Goal: Task Accomplishment & Management: Use online tool/utility

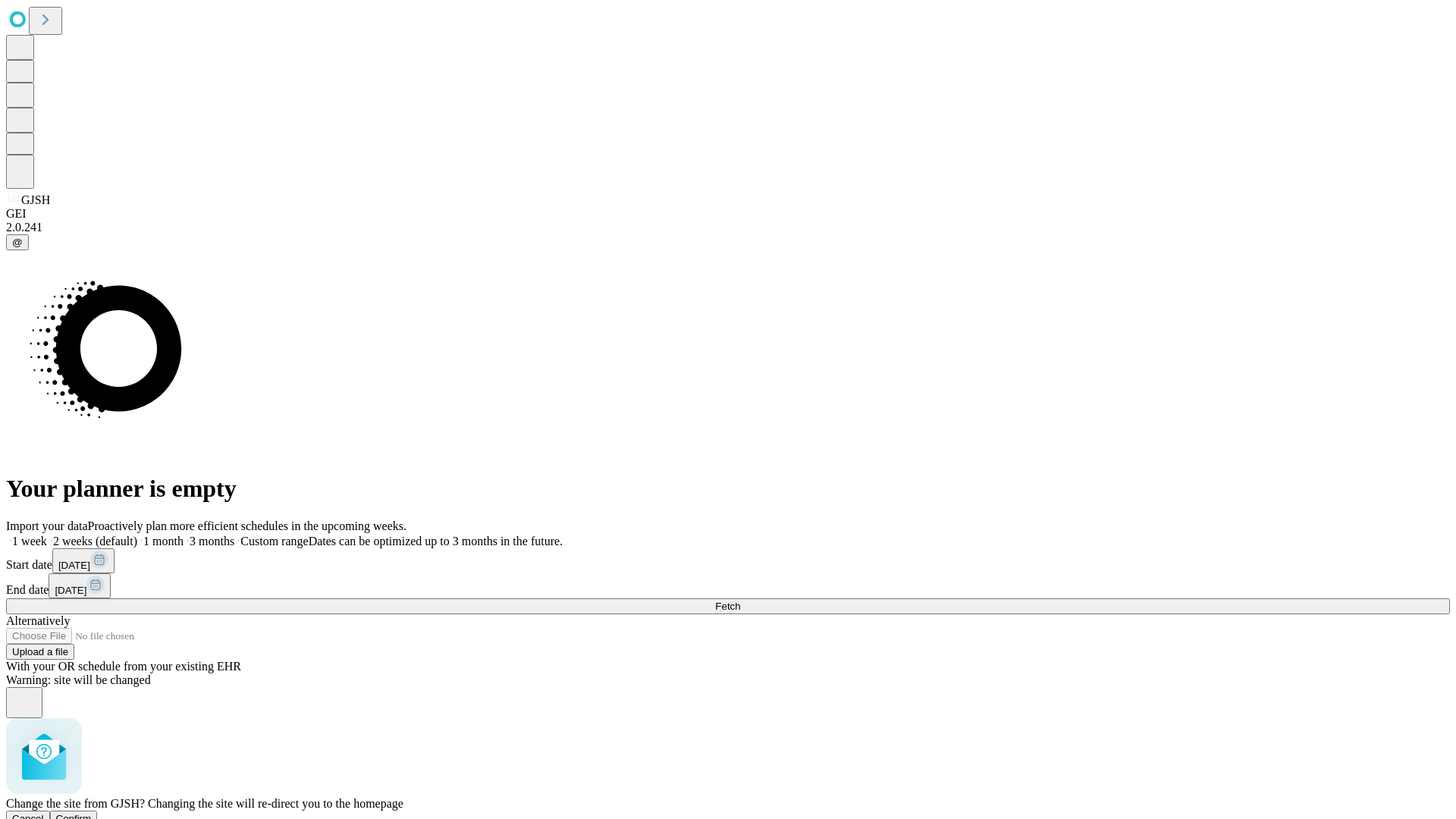
click at [92, 812] on span "Confirm" at bounding box center [74, 818] width 36 height 11
click at [47, 535] on label "1 week" at bounding box center [26, 541] width 41 height 13
click at [740, 601] on span "Fetch" at bounding box center [728, 606] width 25 height 11
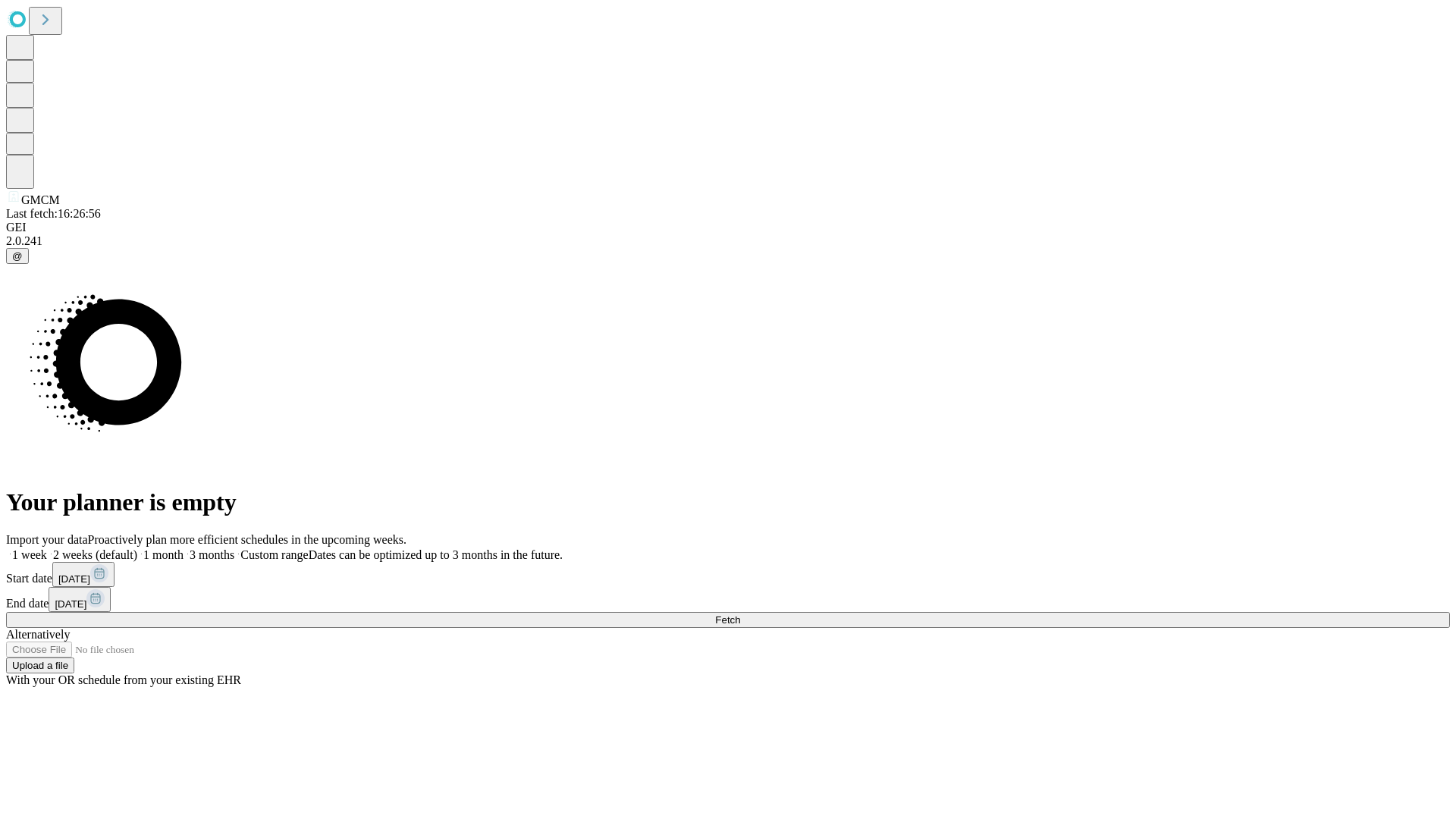
click at [740, 614] on span "Fetch" at bounding box center [728, 620] width 25 height 11
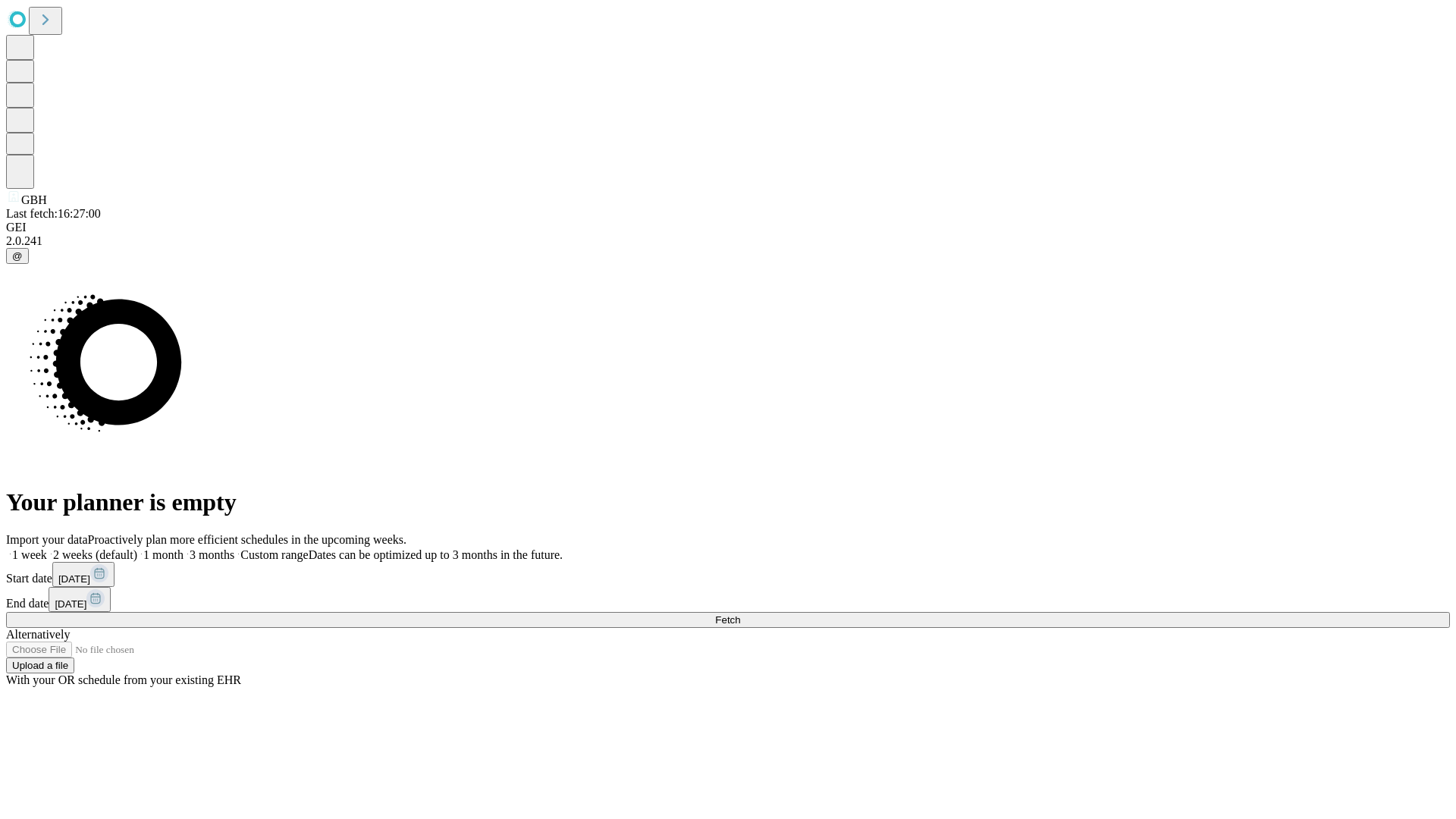
click at [47, 548] on label "1 week" at bounding box center [26, 555] width 41 height 13
click at [740, 614] on span "Fetch" at bounding box center [728, 620] width 25 height 11
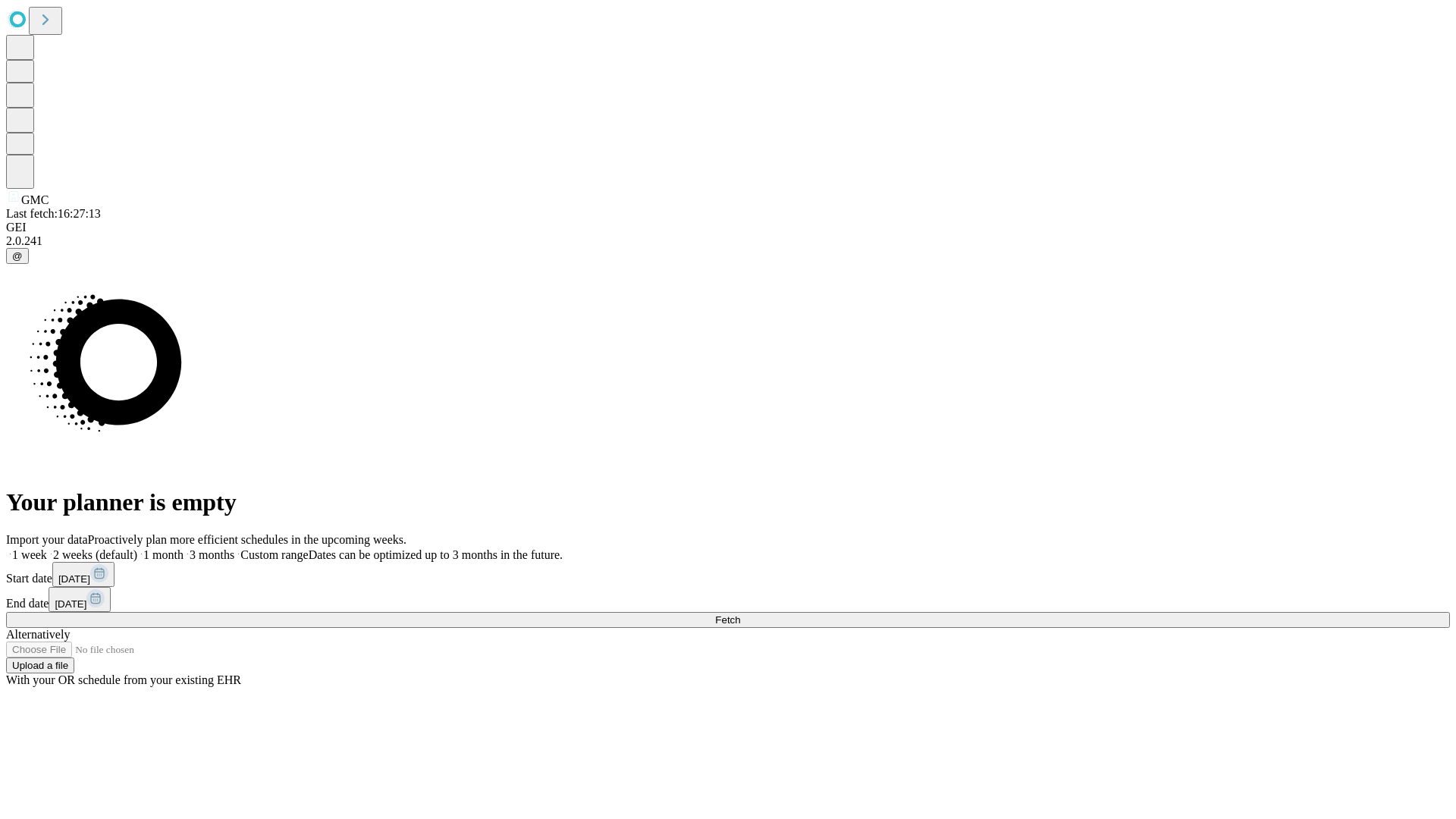
click at [47, 548] on label "1 week" at bounding box center [26, 555] width 41 height 13
click at [740, 614] on span "Fetch" at bounding box center [728, 620] width 25 height 11
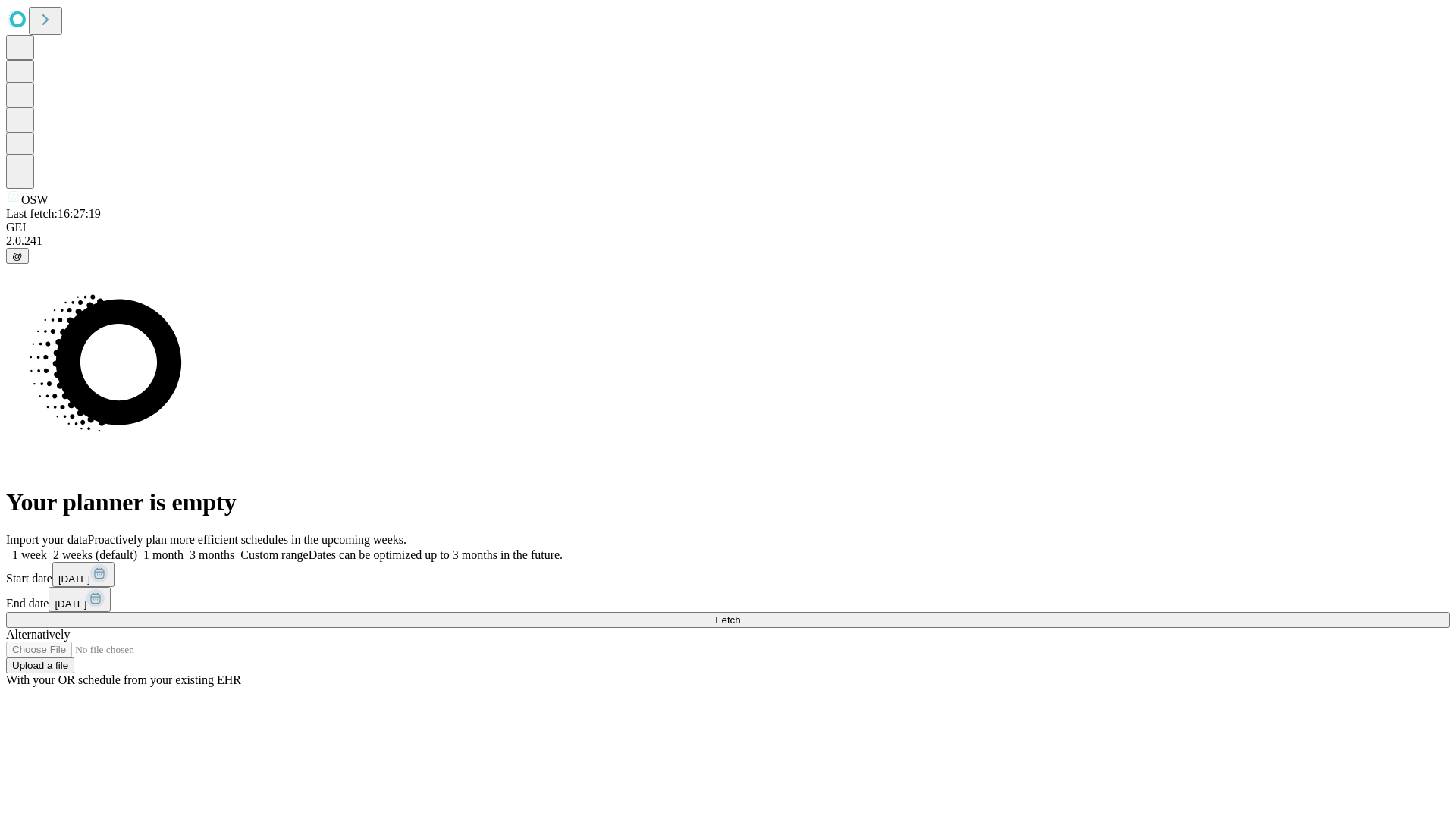
click at [47, 548] on label "1 week" at bounding box center [26, 555] width 41 height 13
click at [740, 614] on span "Fetch" at bounding box center [728, 620] width 25 height 11
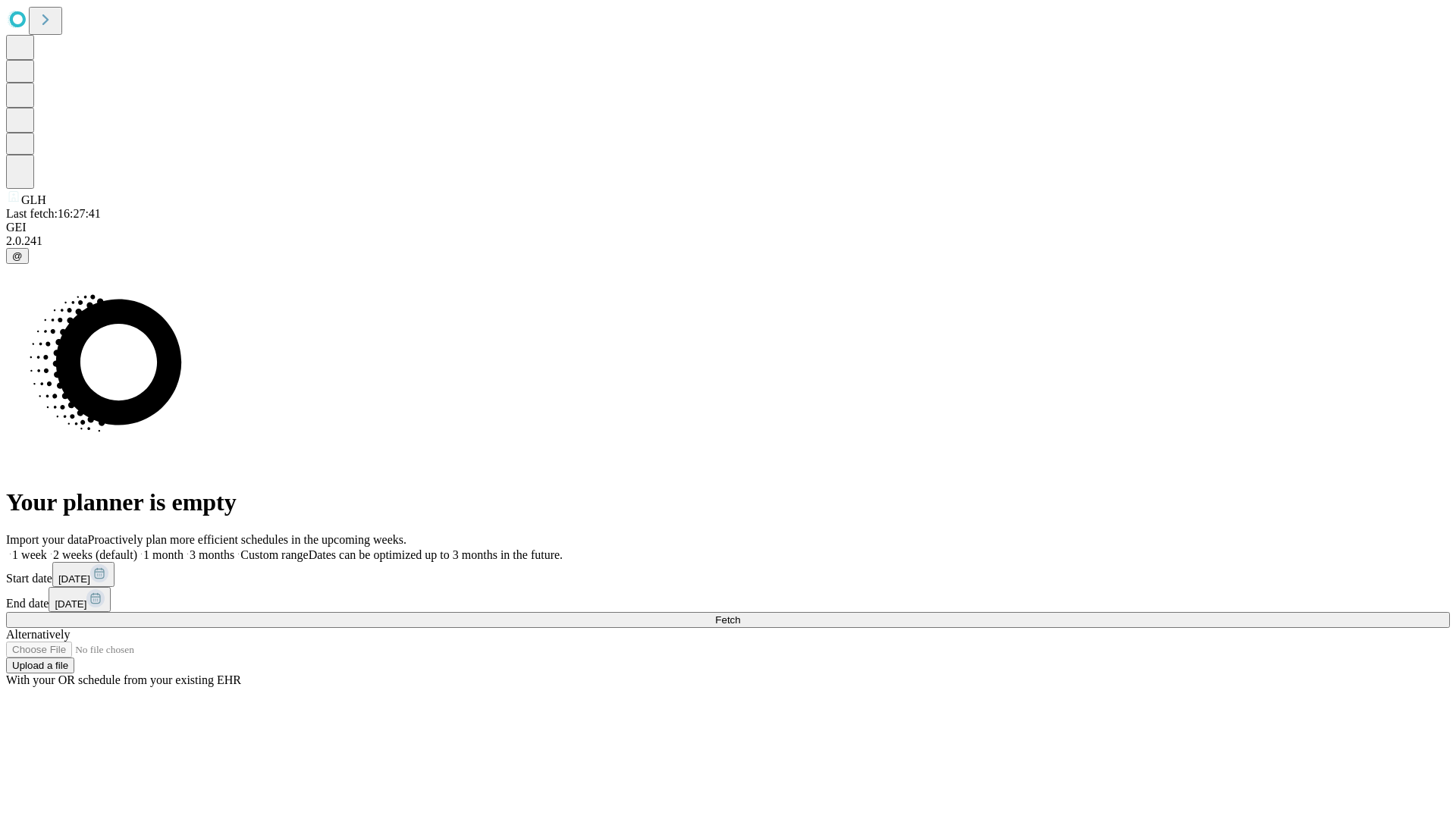
click at [47, 548] on label "1 week" at bounding box center [26, 555] width 41 height 13
click at [740, 614] on span "Fetch" at bounding box center [728, 620] width 25 height 11
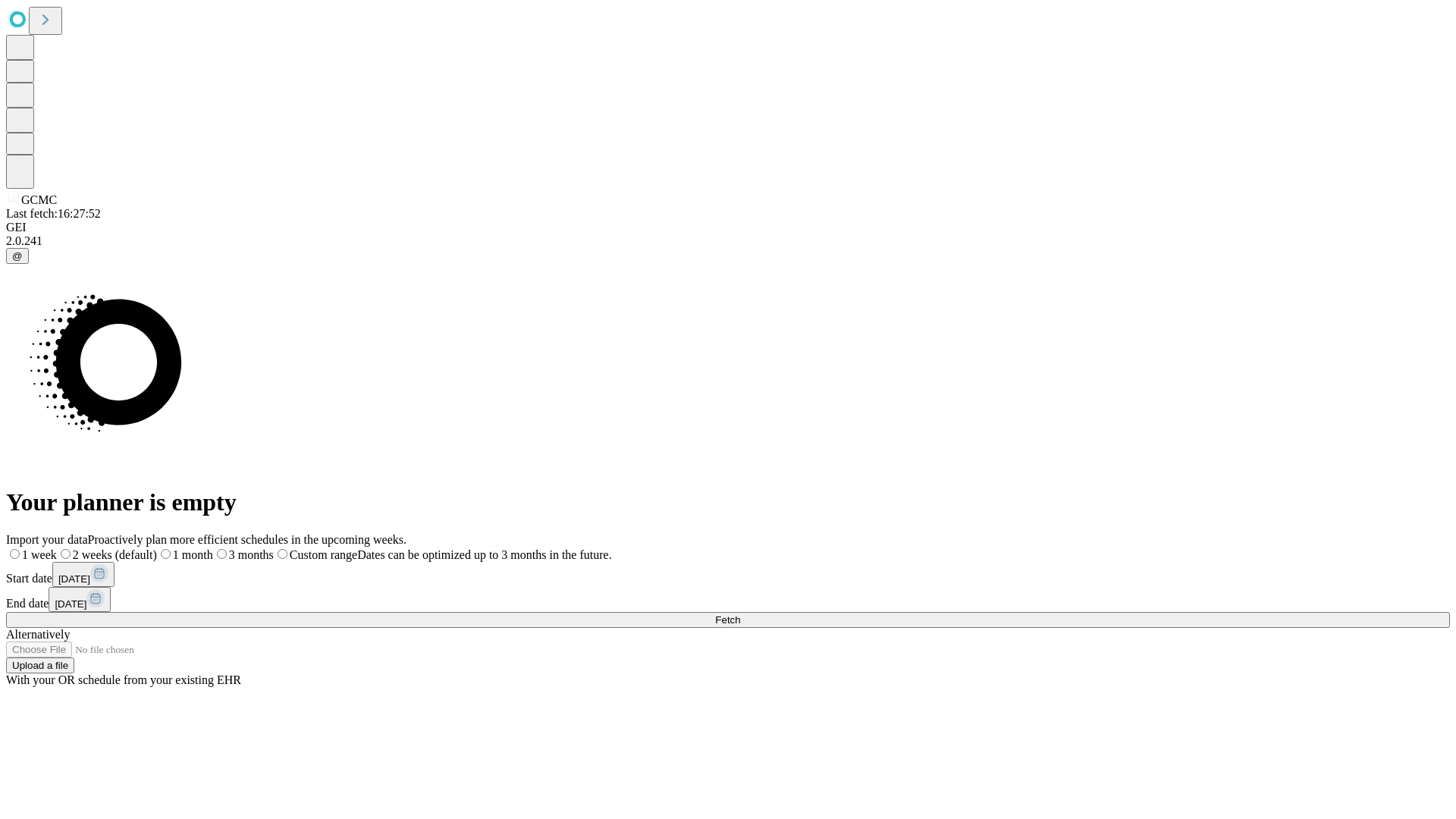
click at [57, 548] on label "1 week" at bounding box center [31, 555] width 51 height 13
click at [740, 614] on span "Fetch" at bounding box center [728, 620] width 25 height 11
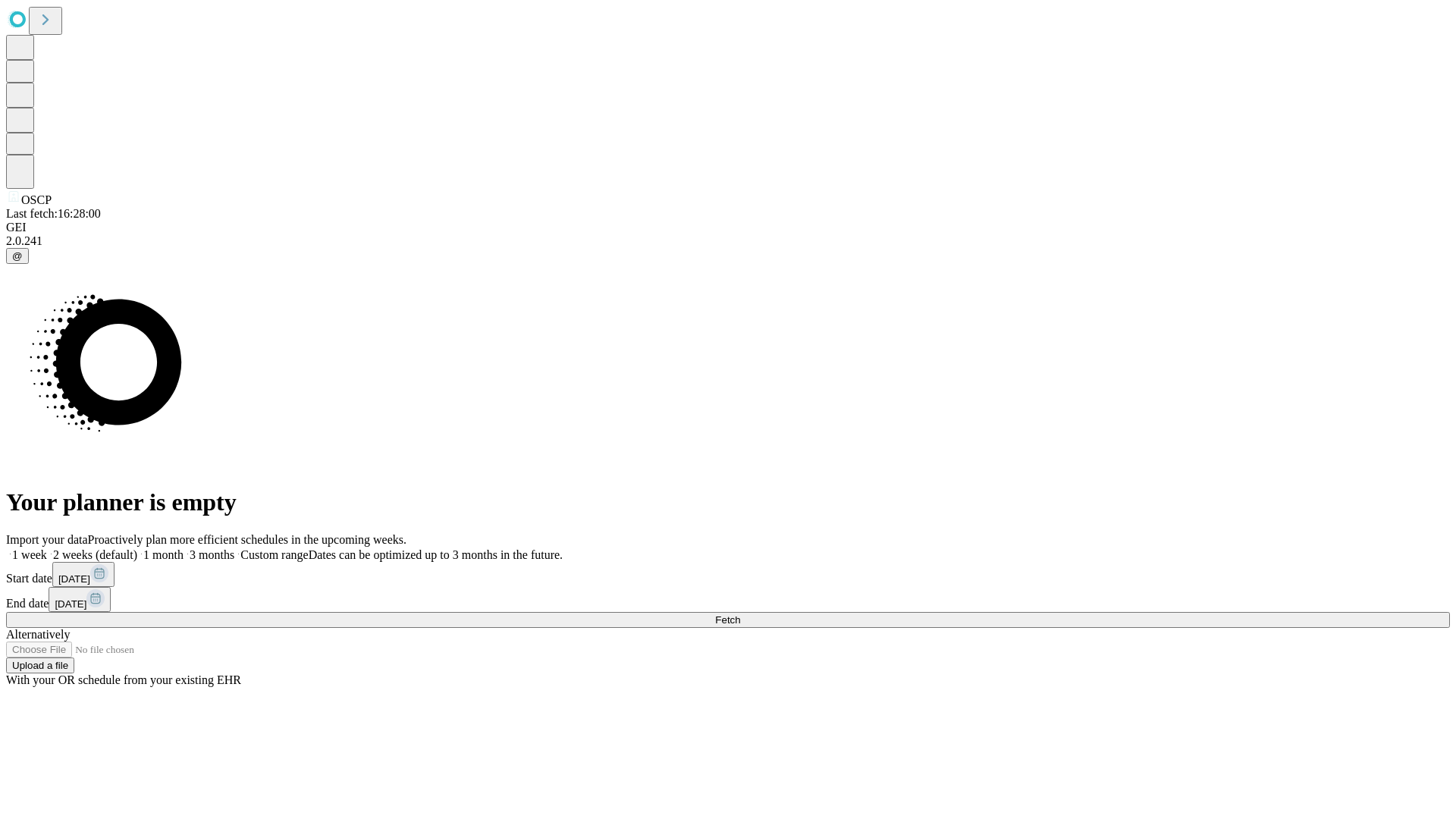
click at [47, 548] on label "1 week" at bounding box center [26, 555] width 41 height 13
click at [740, 614] on span "Fetch" at bounding box center [728, 620] width 25 height 11
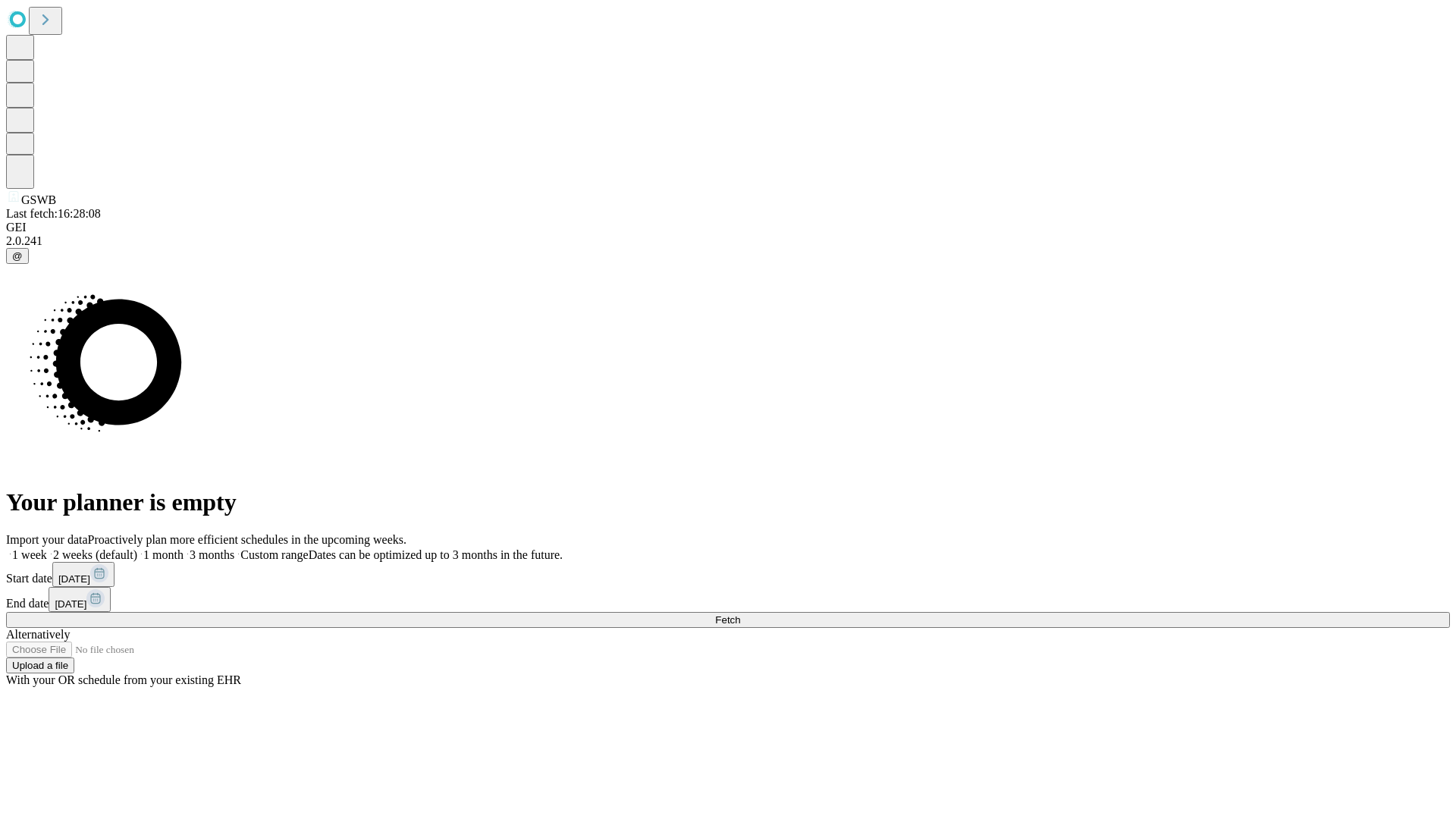
click at [47, 548] on label "1 week" at bounding box center [26, 555] width 41 height 13
click at [740, 614] on span "Fetch" at bounding box center [728, 620] width 25 height 11
